Goal: Find specific page/section: Find specific page/section

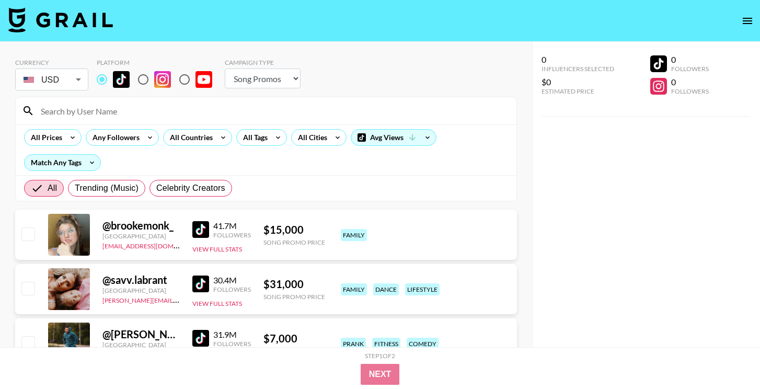
select select "Song"
click at [196, 105] on input at bounding box center [271, 110] width 475 height 17
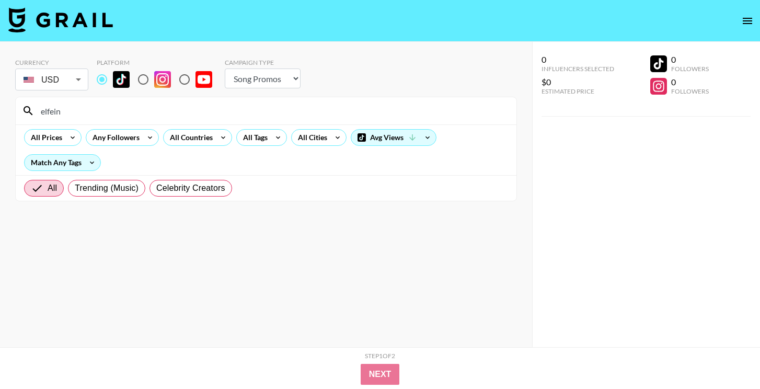
click at [254, 106] on input "elfein" at bounding box center [271, 110] width 475 height 17
paste input "@nathalia.gonzaleez"
click at [277, 113] on input "@nathalia.gonzaleez" at bounding box center [271, 110] width 475 height 17
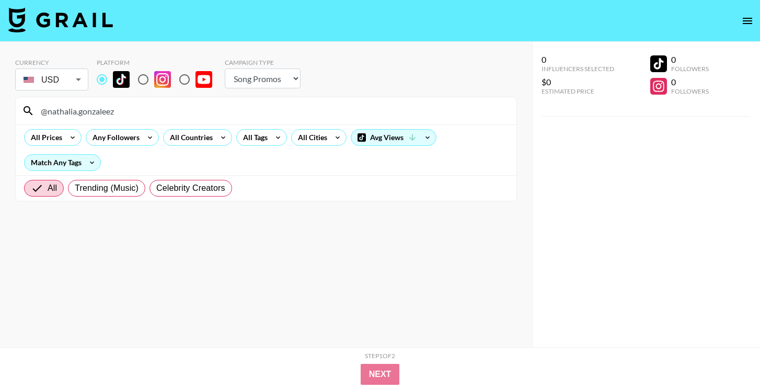
click at [277, 113] on input "@nathalia.gonzaleez" at bounding box center [271, 110] width 475 height 17
paste input "lgalia.g"
click at [246, 100] on div "@nalgalia.g" at bounding box center [266, 110] width 501 height 27
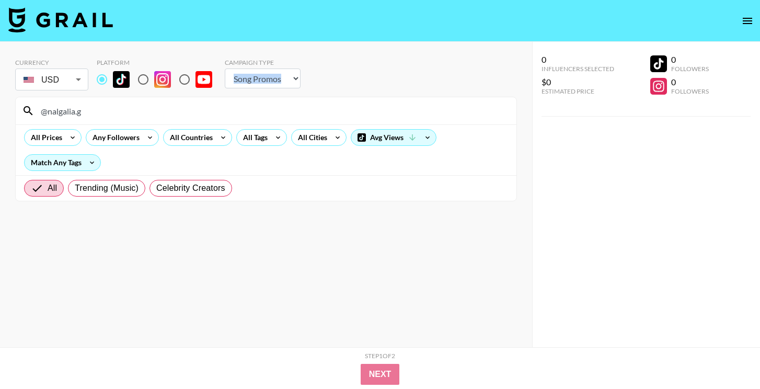
click at [246, 100] on div "@nalgalia.g" at bounding box center [266, 110] width 501 height 27
click at [246, 110] on input "@nalgalia.g" at bounding box center [271, 110] width 475 height 17
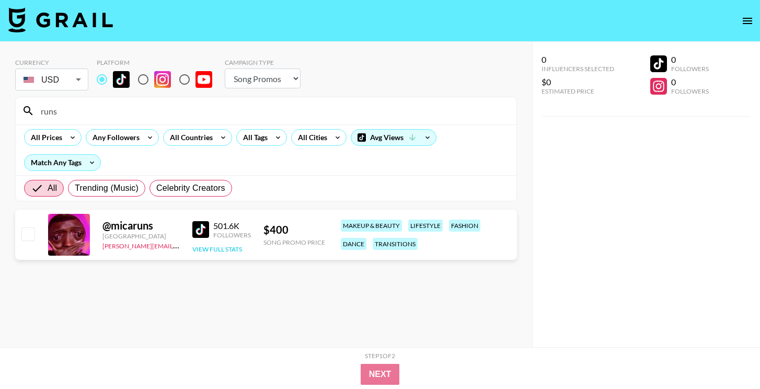
type input "runs"
click at [224, 249] on button "View Full Stats" at bounding box center [217, 249] width 50 height 8
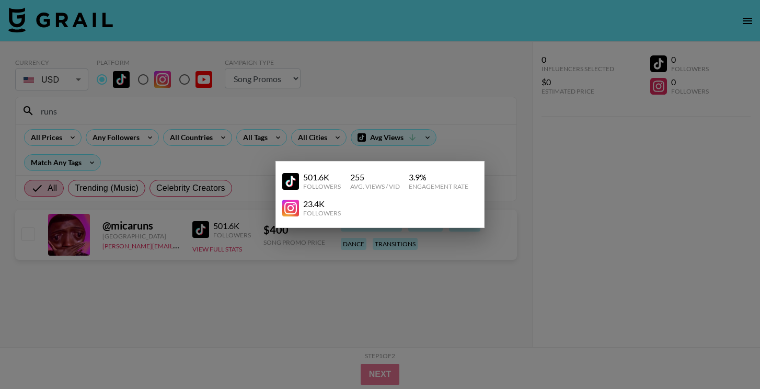
click at [223, 269] on div at bounding box center [380, 194] width 760 height 389
